Goal: Task Accomplishment & Management: Complete application form

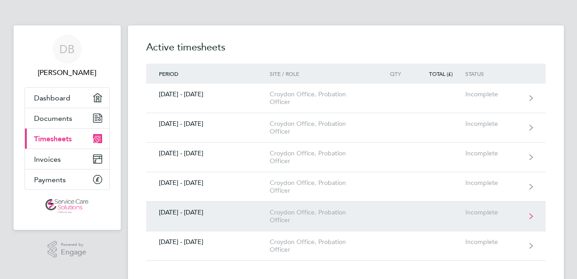
click at [182, 208] on div "[DATE] - [DATE]" at bounding box center [208, 212] width 124 height 8
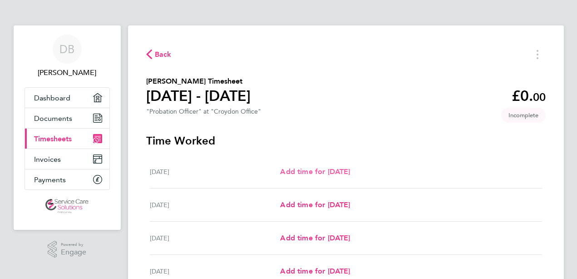
click at [350, 173] on span "Add time for [DATE]" at bounding box center [315, 171] width 70 height 9
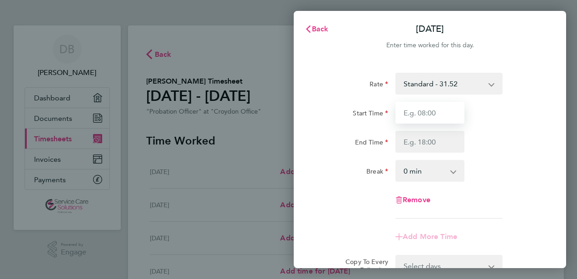
click at [422, 111] on input "Start Time" at bounding box center [430, 113] width 69 height 22
type input "08:00"
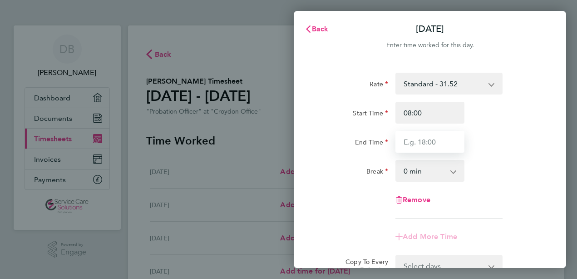
click at [426, 144] on input "End Time" at bounding box center [430, 142] width 69 height 22
type input "18:00"
click at [346, 188] on div "Rate Standard - 31.52 Start Time 08:00 End Time 18:00 Break 0 min 15 min 30 min…" at bounding box center [430, 146] width 222 height 146
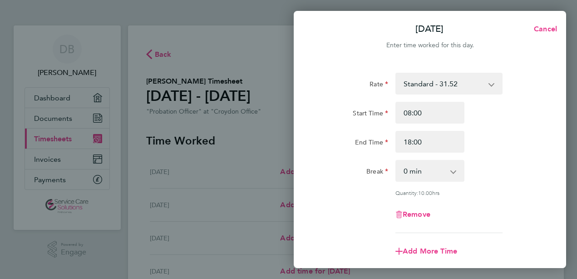
click at [523, 188] on div "Rate Standard - 31.52 Start Time 08:00 End Time 18:00 Break 0 min 15 min 30 min…" at bounding box center [430, 153] width 222 height 160
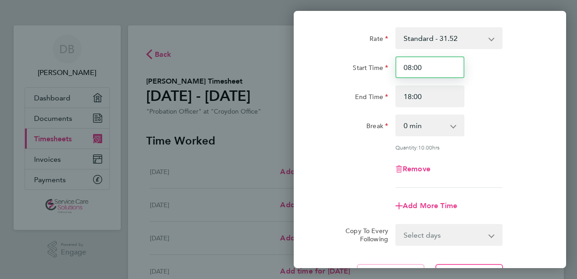
drag, startPoint x: 422, startPoint y: 70, endPoint x: 368, endPoint y: 62, distance: 55.1
click at [368, 62] on div "Start Time 08:00" at bounding box center [430, 67] width 229 height 22
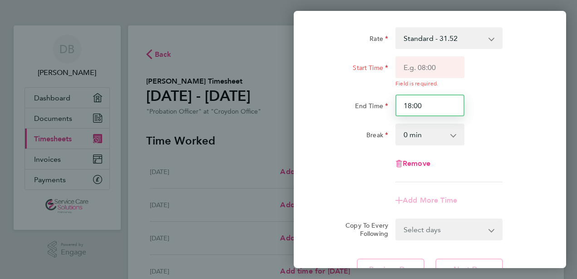
drag, startPoint x: 427, startPoint y: 99, endPoint x: 376, endPoint y: 101, distance: 50.9
click at [381, 99] on div "End Time 18:00" at bounding box center [430, 105] width 229 height 22
click at [359, 170] on div "Remove" at bounding box center [430, 164] width 229 height 22
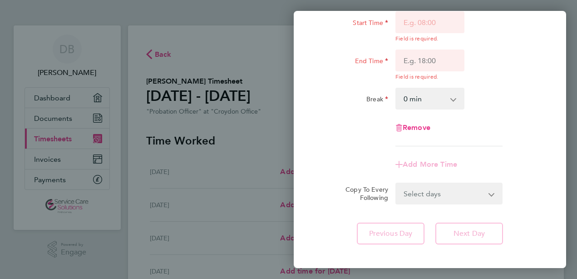
scroll to position [0, 0]
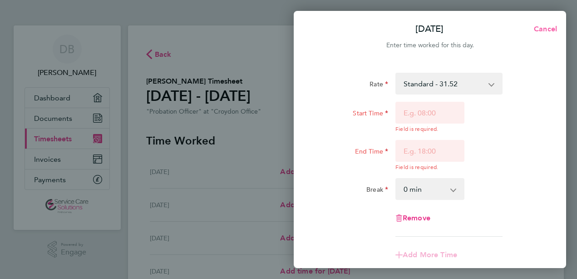
click at [541, 27] on span "Cancel" at bounding box center [544, 29] width 26 height 9
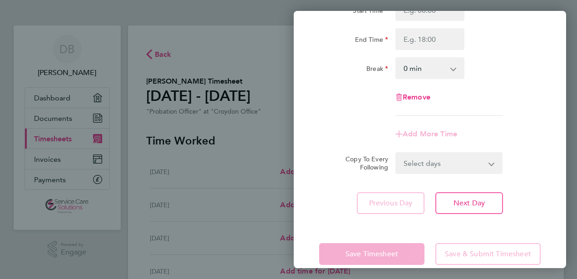
scroll to position [118, 0]
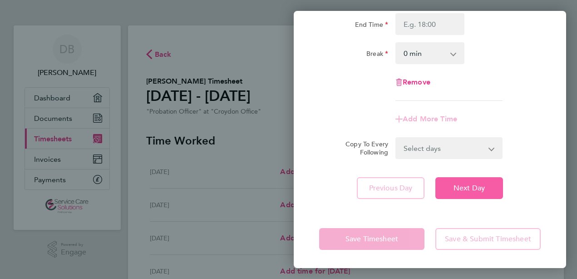
click at [473, 188] on span "Next Day" at bounding box center [469, 188] width 31 height 9
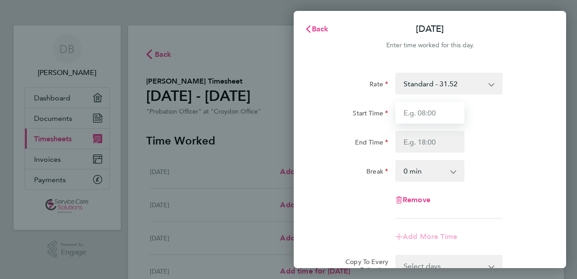
click at [415, 113] on input "Start Time" at bounding box center [430, 113] width 69 height 22
type input "08:00"
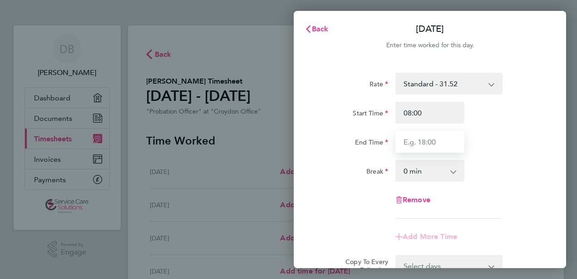
click at [429, 144] on input "End Time" at bounding box center [430, 142] width 69 height 22
type input "18:00"
click at [310, 174] on div "Rate Standard - 31.52 Start Time 08:00 End Time 18:00 Break 0 min 15 min 30 min…" at bounding box center [430, 195] width 273 height 266
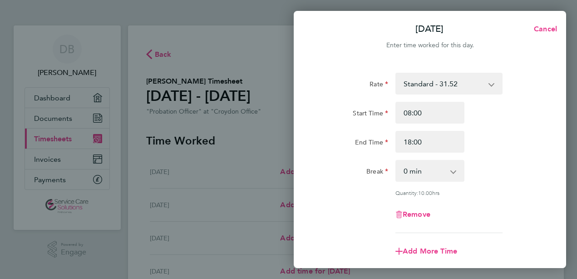
click at [441, 203] on div "Remove" at bounding box center [430, 214] width 76 height 22
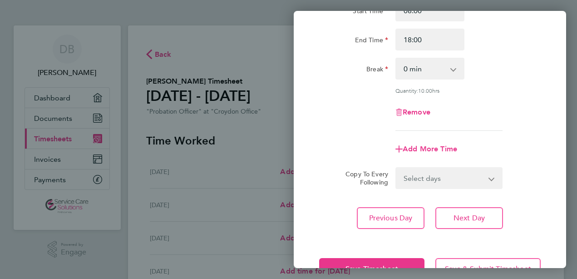
scroll to position [131, 0]
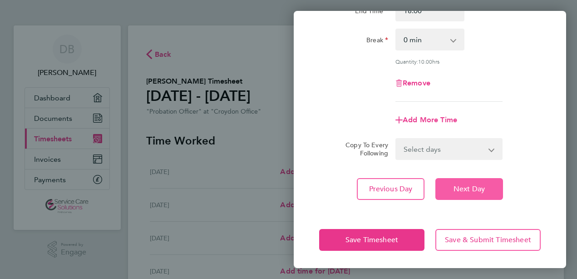
click at [453, 193] on button "Next Day" at bounding box center [470, 189] width 68 height 22
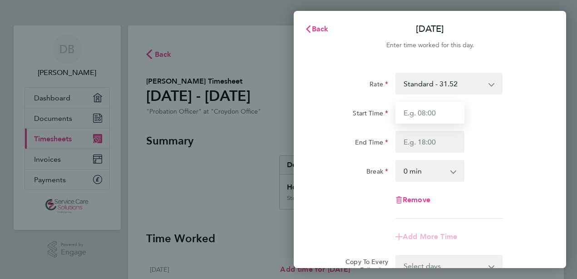
click at [419, 114] on input "Start Time" at bounding box center [430, 113] width 69 height 22
type input "08:00"
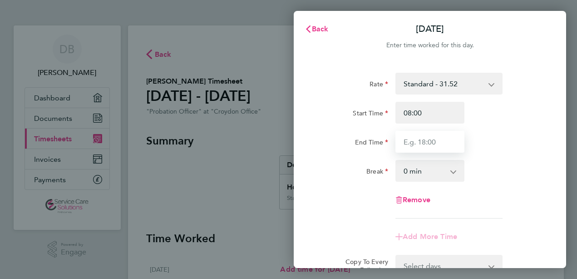
type input "18:00"
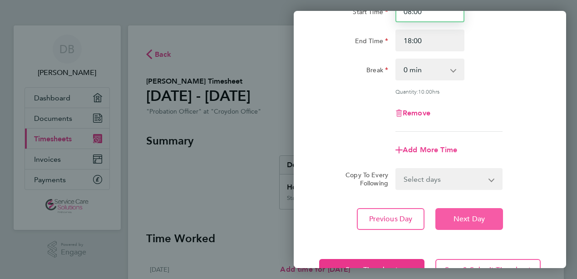
scroll to position [131, 0]
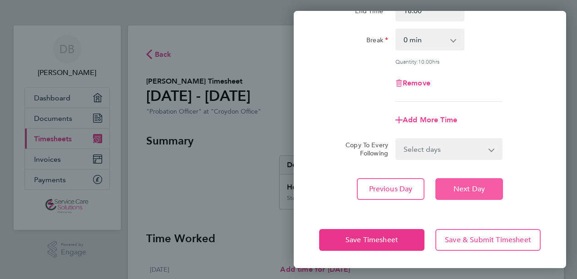
click at [449, 193] on button "Next Day" at bounding box center [470, 189] width 68 height 22
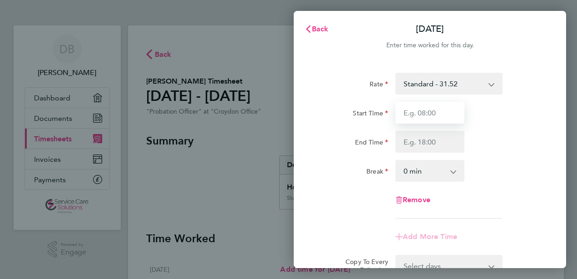
click at [422, 115] on input "Start Time" at bounding box center [430, 113] width 69 height 22
type input "08:00"
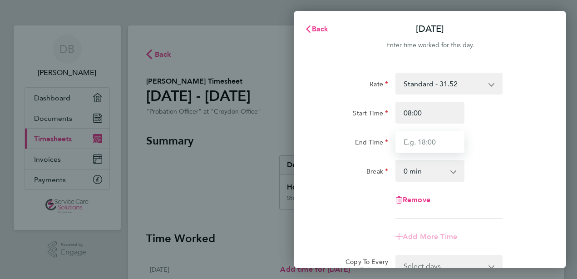
type input "18:00"
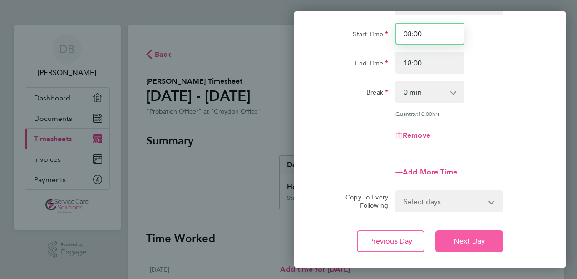
scroll to position [131, 0]
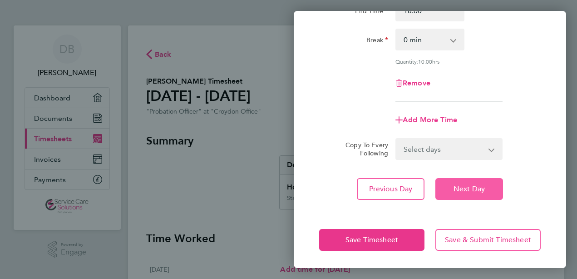
click at [461, 192] on span "Next Day" at bounding box center [469, 188] width 31 height 9
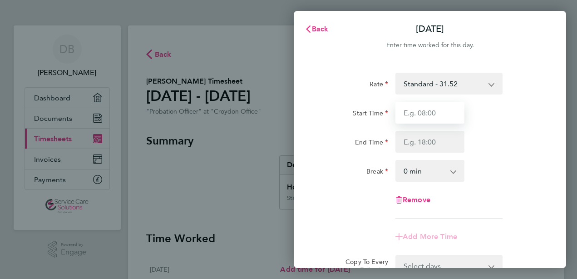
click at [438, 112] on input "Start Time" at bounding box center [430, 113] width 69 height 22
type input "08:00"
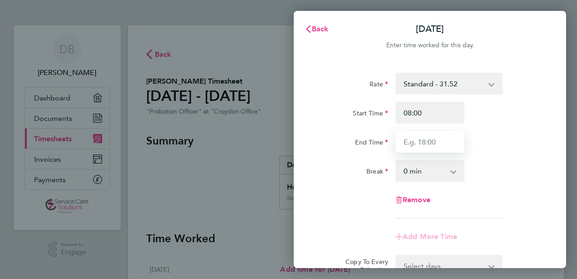
type input "18:00"
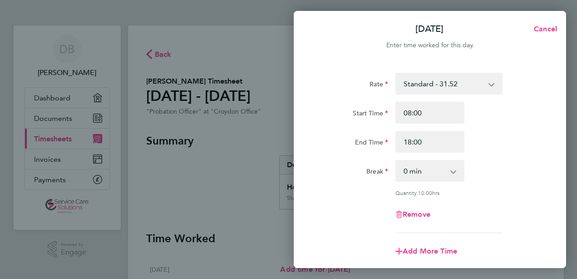
click at [519, 179] on div "Break 0 min 15 min 30 min 45 min 60 min 75 min 90 min" at bounding box center [430, 171] width 229 height 22
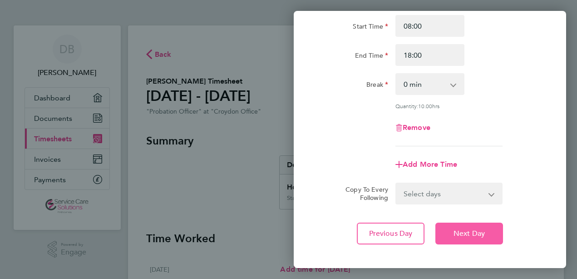
scroll to position [131, 0]
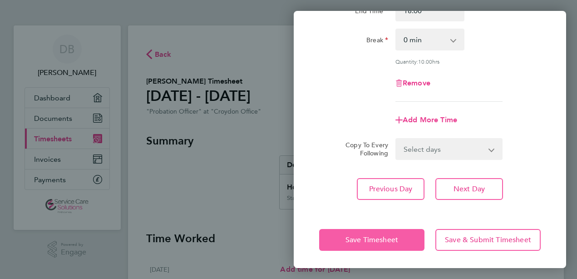
click at [406, 237] on button "Save Timesheet" at bounding box center [371, 240] width 105 height 22
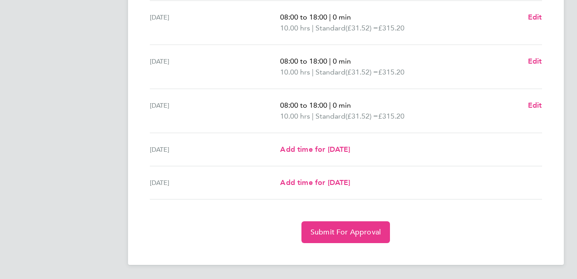
scroll to position [330, 0]
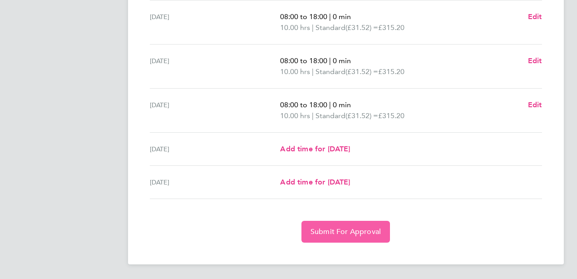
click at [378, 234] on span "Submit For Approval" at bounding box center [346, 231] width 70 height 9
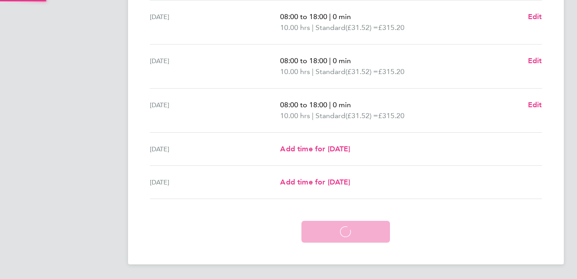
scroll to position [286, 0]
